Goal: Task Accomplishment & Management: Manage account settings

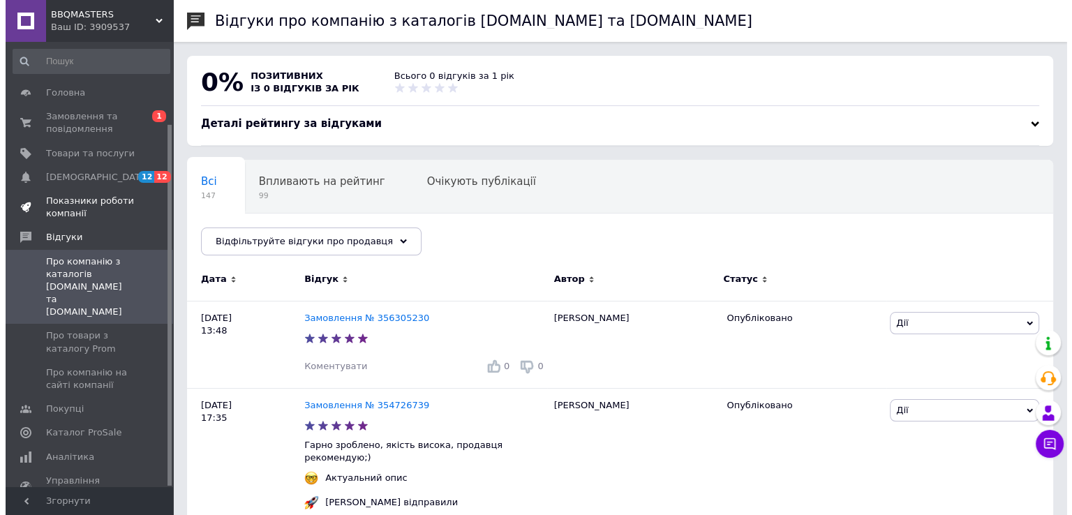
scroll to position [100, 0]
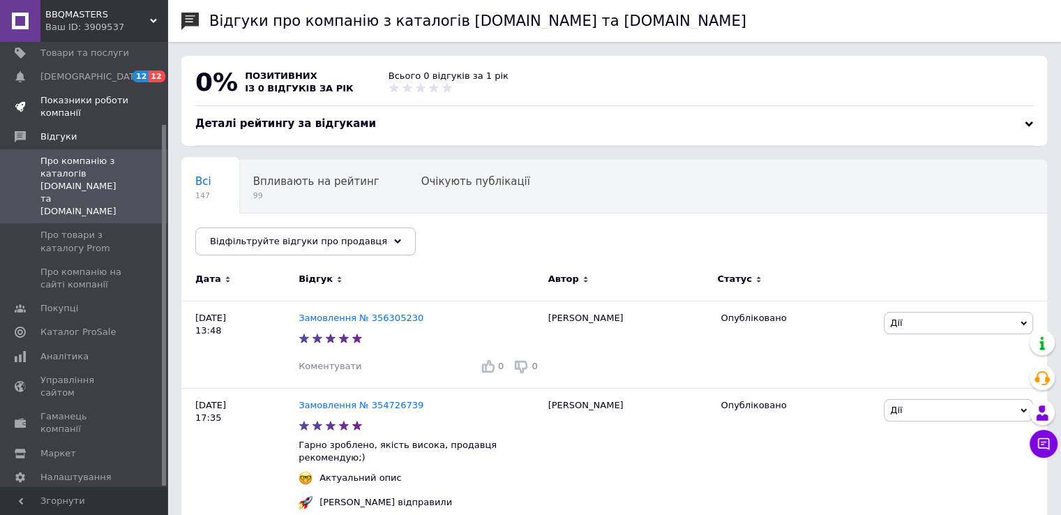
click at [84, 104] on span "Показники роботи компанії" at bounding box center [84, 106] width 89 height 25
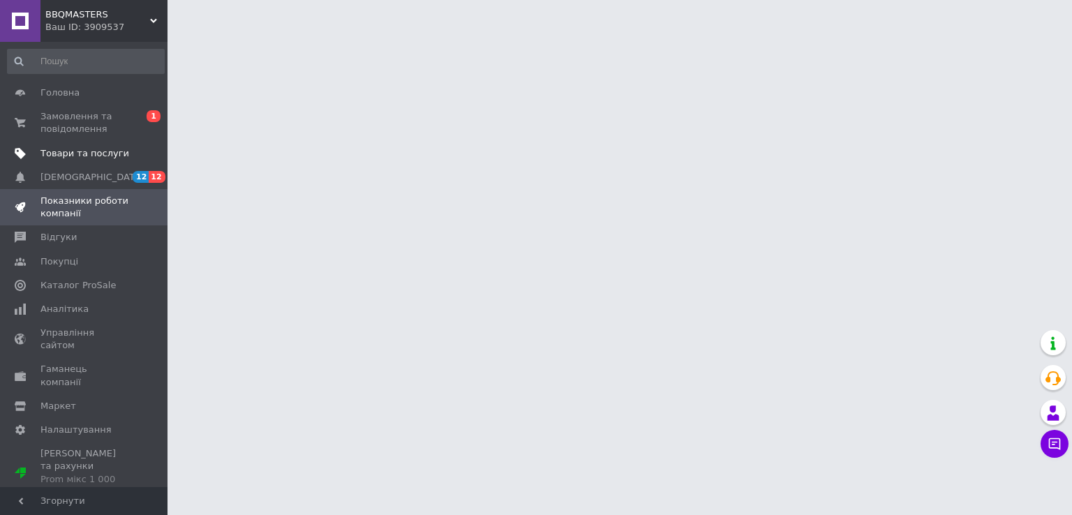
click at [98, 153] on span "Товари та послуги" at bounding box center [84, 153] width 89 height 13
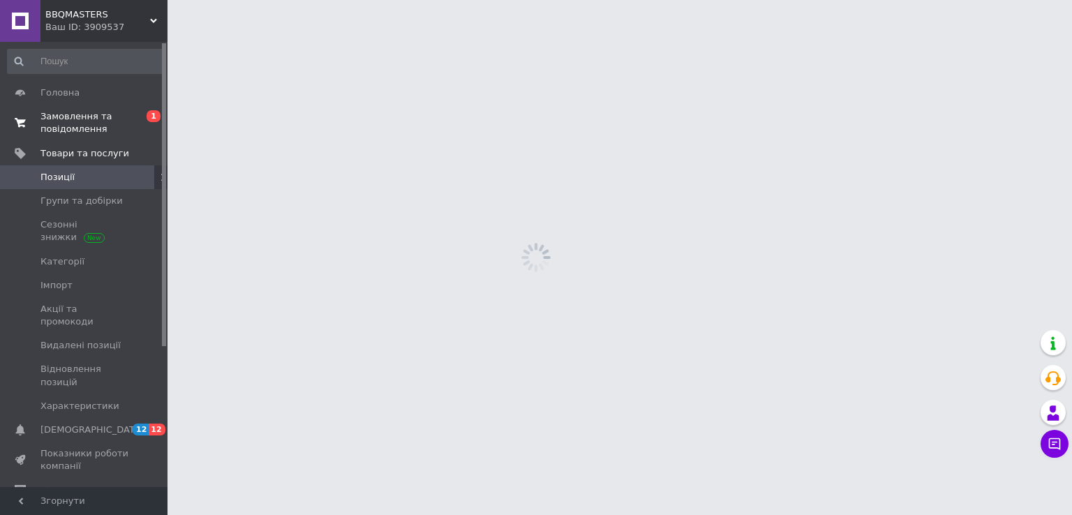
click at [61, 119] on span "Замовлення та повідомлення" at bounding box center [84, 122] width 89 height 25
